Goal: Information Seeking & Learning: Learn about a topic

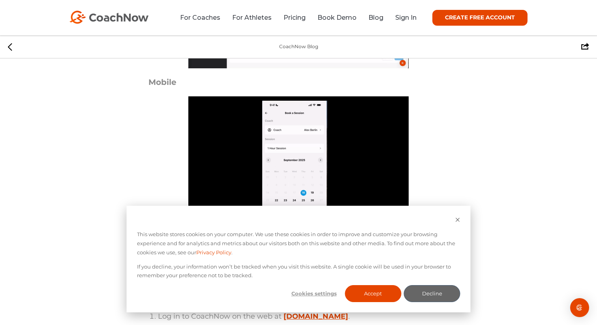
scroll to position [1796, 0]
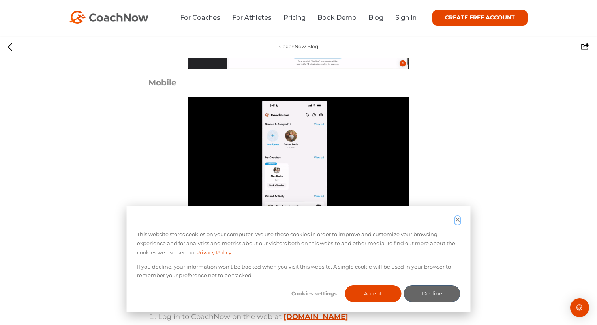
click at [457, 220] on icon "Dismiss cookie banner" at bounding box center [458, 219] width 5 height 5
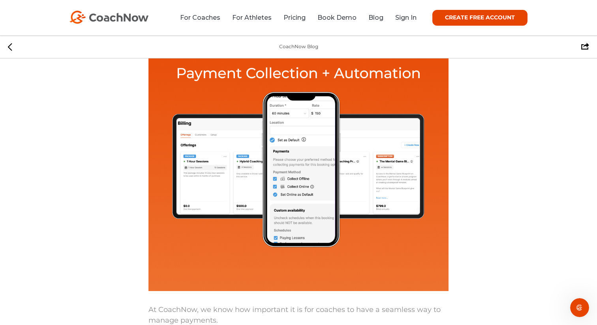
scroll to position [0, 0]
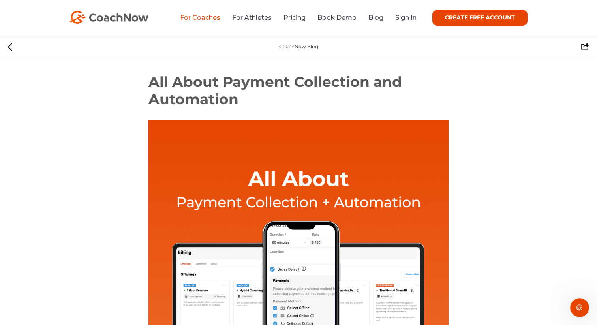
click at [201, 19] on link "For Coaches" at bounding box center [200, 18] width 40 height 8
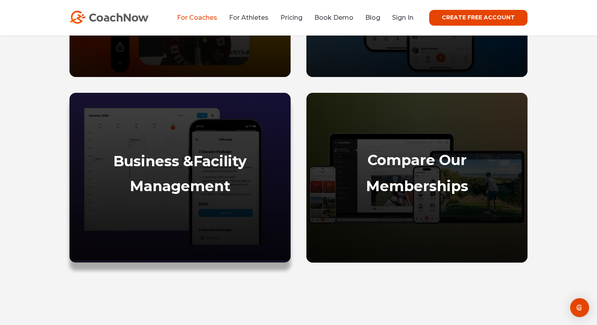
click at [184, 166] on strong "Business &" at bounding box center [153, 161] width 80 height 17
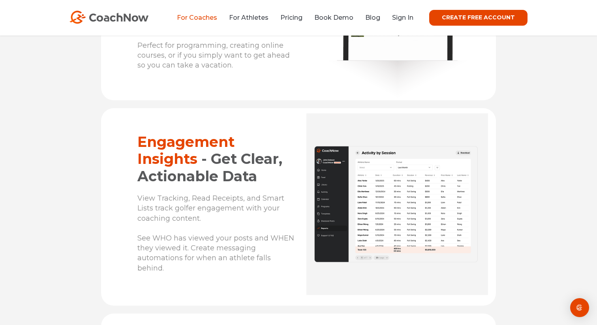
scroll to position [5354, 0]
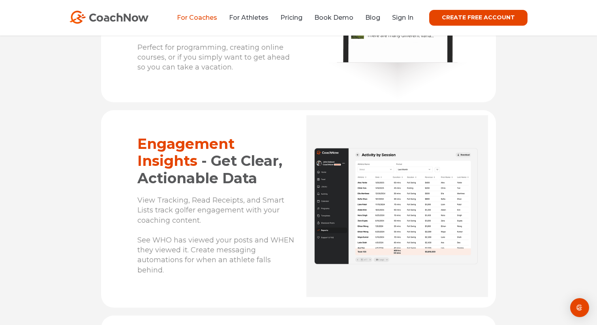
click at [388, 214] on img at bounding box center [398, 206] width 182 height 182
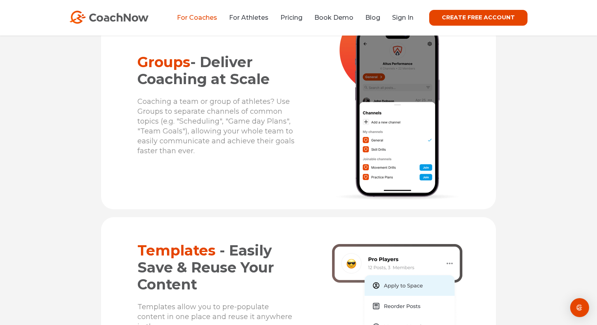
scroll to position [3316, 0]
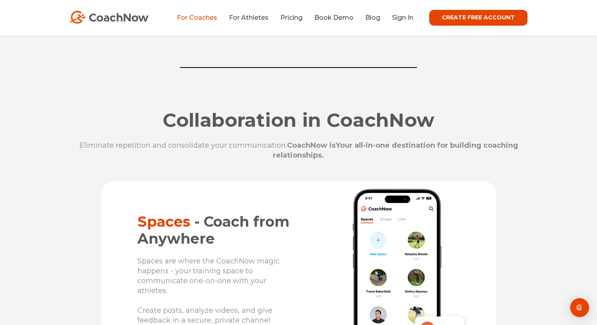
click at [228, 121] on strong "Collaboration in CoachNow" at bounding box center [299, 120] width 272 height 23
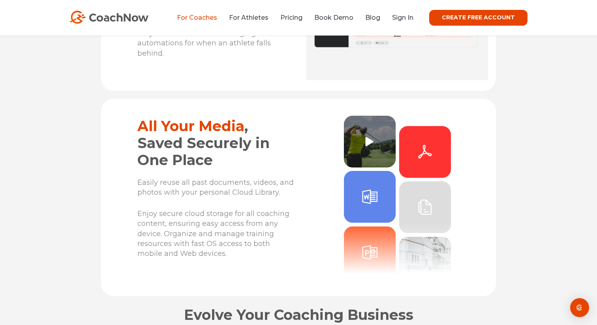
scroll to position [513, 0]
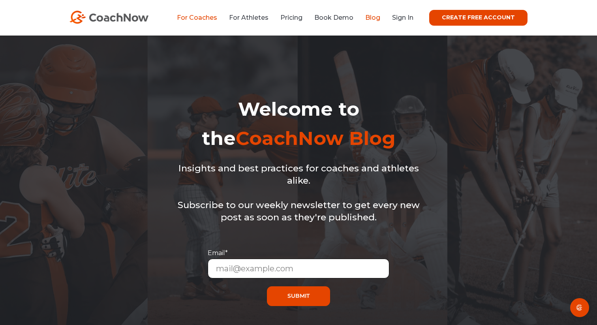
click at [207, 19] on link "For Coaches" at bounding box center [197, 18] width 40 height 8
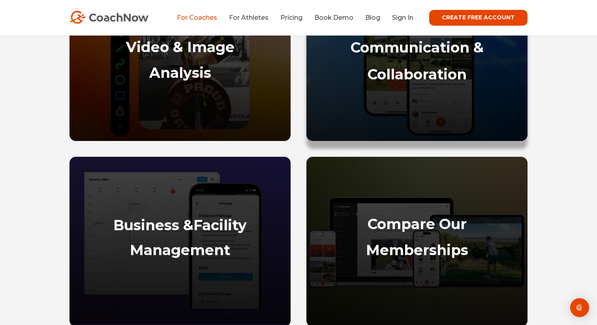
scroll to position [552, 0]
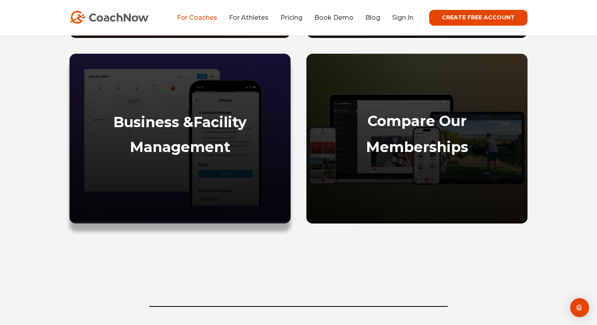
click at [184, 118] on strong "Business &" at bounding box center [153, 121] width 80 height 17
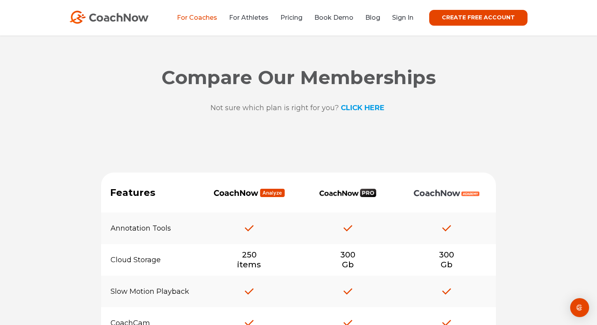
scroll to position [5955, 0]
